Goal: Task Accomplishment & Management: Use online tool/utility

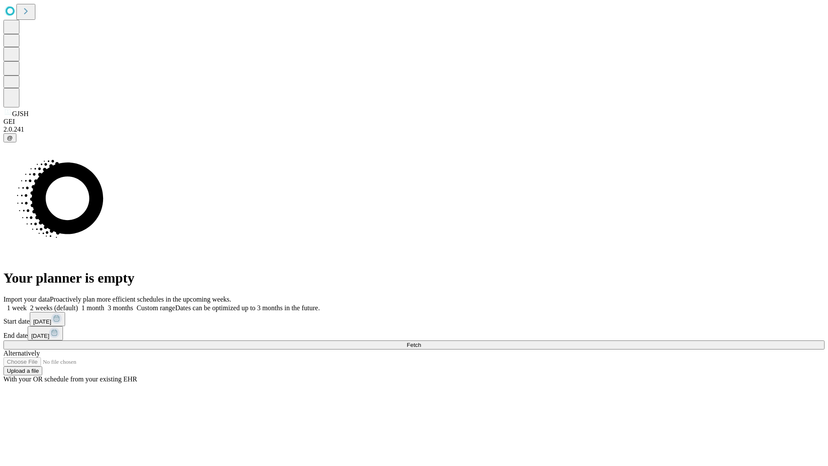
click at [421, 342] on span "Fetch" at bounding box center [414, 345] width 14 height 6
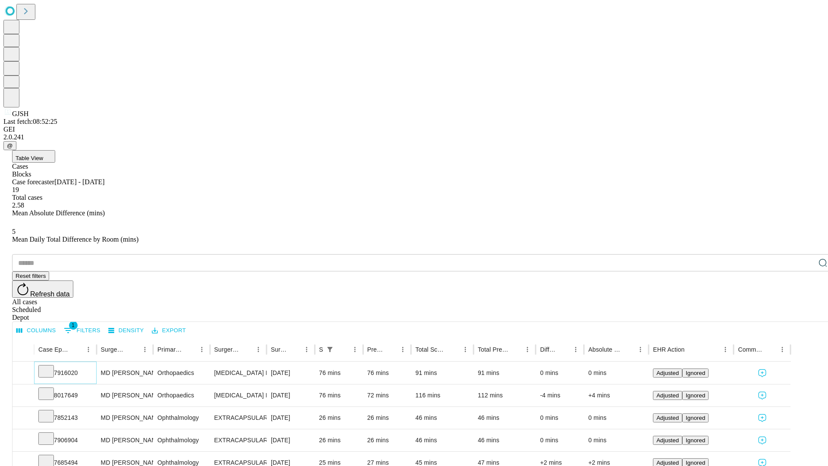
click at [50, 366] on icon at bounding box center [46, 370] width 9 height 9
